Goal: Information Seeking & Learning: Check status

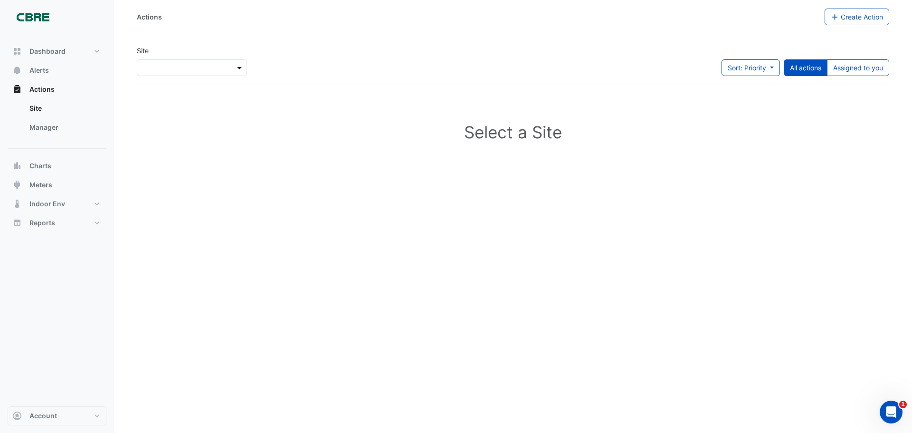
click at [237, 68] on span at bounding box center [241, 68] width 12 height 10
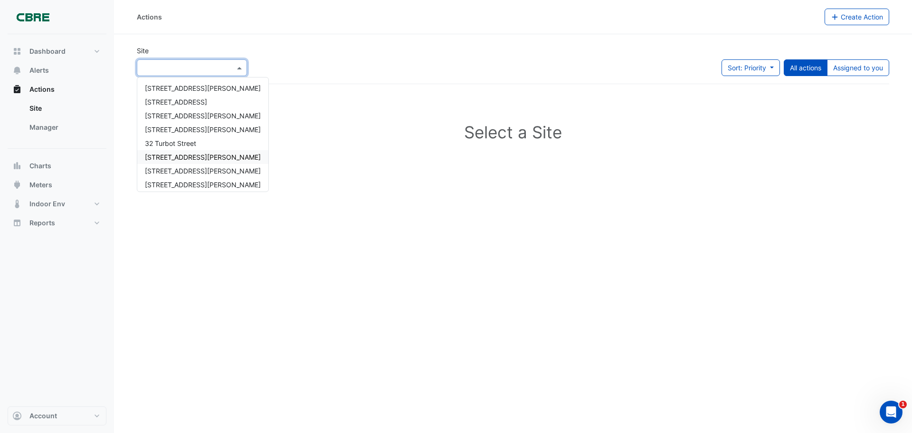
click at [170, 154] on span "[STREET_ADDRESS][PERSON_NAME]" at bounding box center [203, 157] width 116 height 8
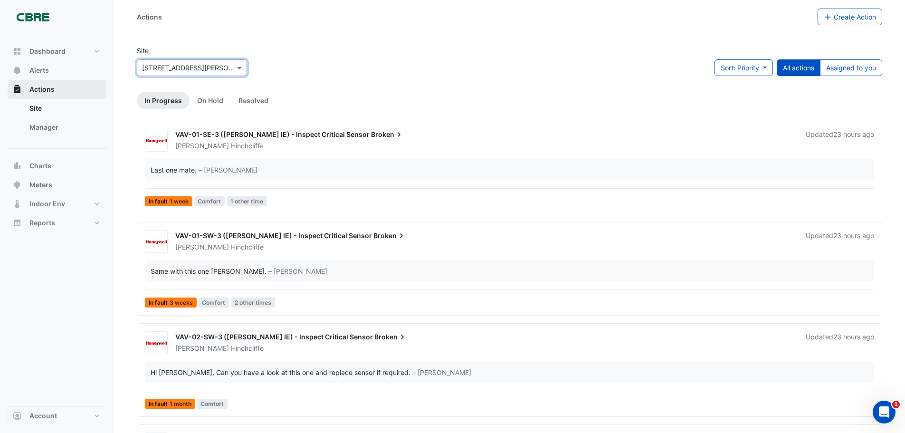
click at [42, 89] on span "Actions" at bounding box center [41, 89] width 25 height 9
click at [161, 97] on link "In Progress" at bounding box center [163, 101] width 53 height 18
click at [44, 70] on span "Alerts" at bounding box center [38, 70] width 19 height 9
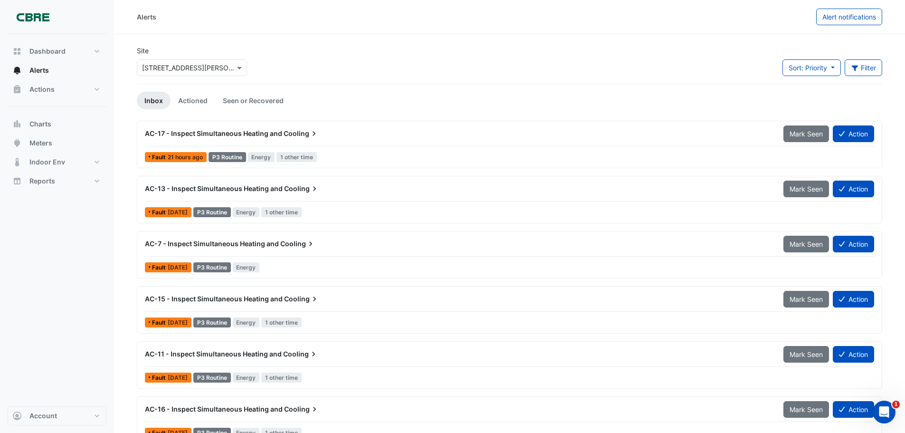
scroll to position [19, 0]
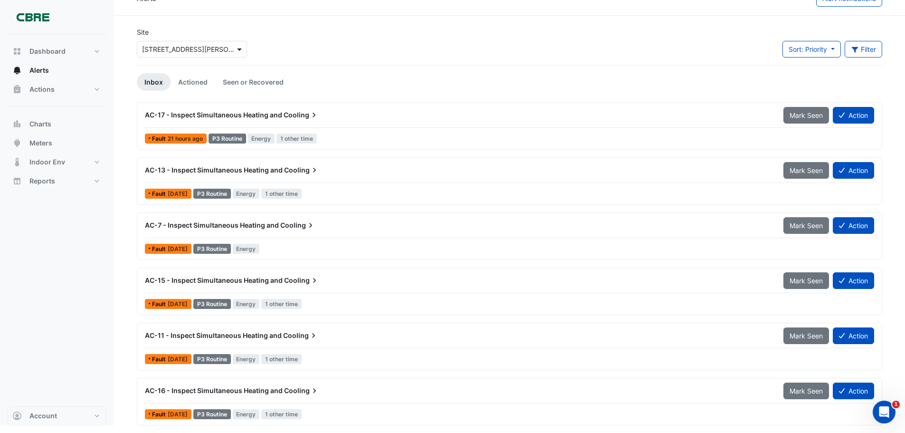
click at [241, 50] on span at bounding box center [241, 49] width 12 height 10
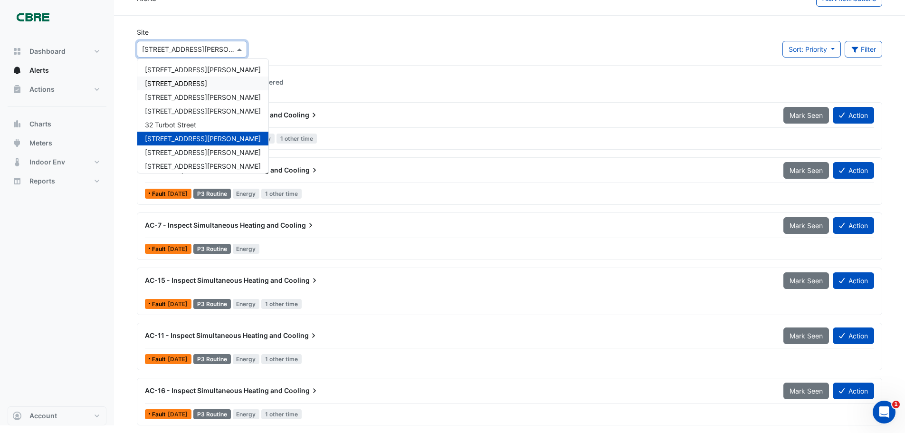
click at [197, 83] on span "[STREET_ADDRESS]" at bounding box center [176, 83] width 62 height 8
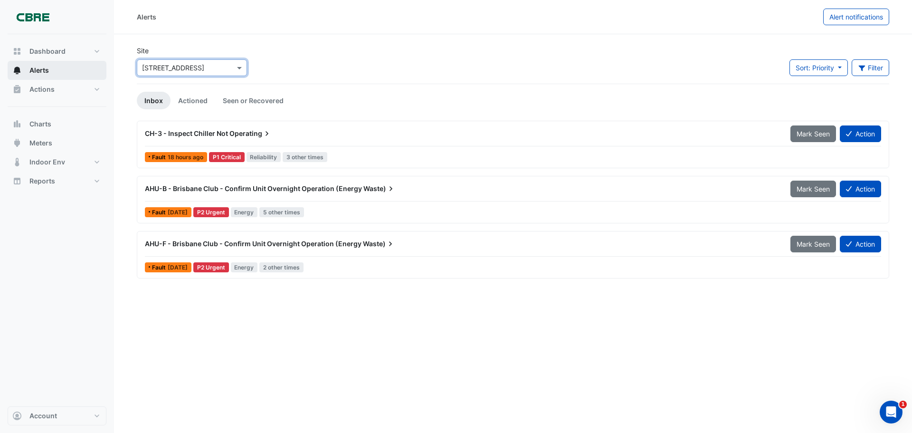
click at [41, 69] on span "Alerts" at bounding box center [38, 70] width 19 height 9
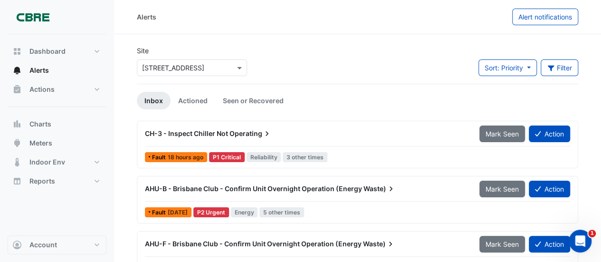
click at [304, 114] on app-alert-tickets "Site × [STREET_ADDRESS] Sort: Priority Priority Updated Filter Title Priority F…" at bounding box center [357, 161] width 441 height 231
